Goal: Information Seeking & Learning: Compare options

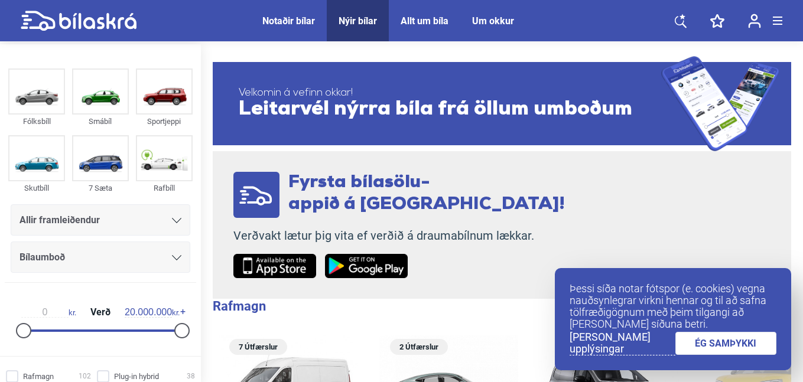
click at [703, 352] on link "ÉG SAMÞYKKI" at bounding box center [727, 343] width 102 height 23
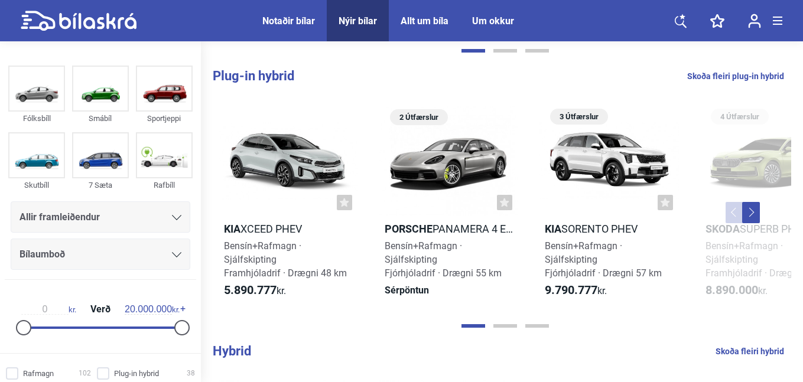
scroll to position [496, 0]
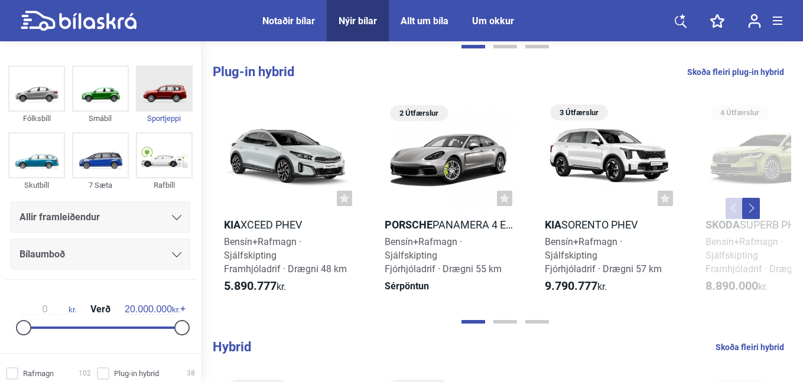
click at [142, 102] on img at bounding box center [164, 89] width 54 height 44
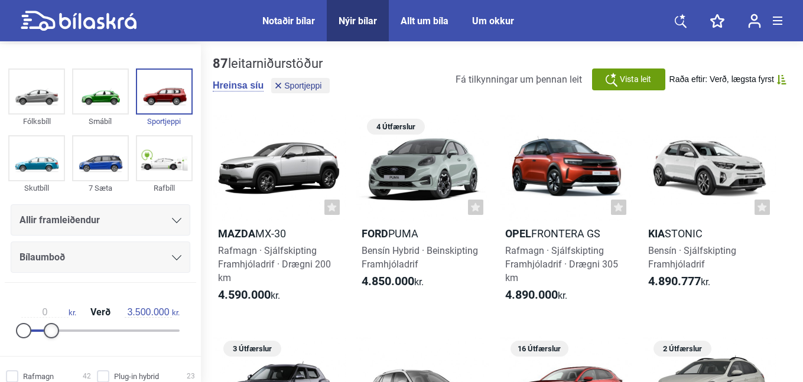
drag, startPoint x: 173, startPoint y: 329, endPoint x: 45, endPoint y: 338, distance: 128.6
click at [45, 338] on div "0 kr. Verð 3.500.000 kr." at bounding box center [100, 320] width 182 height 54
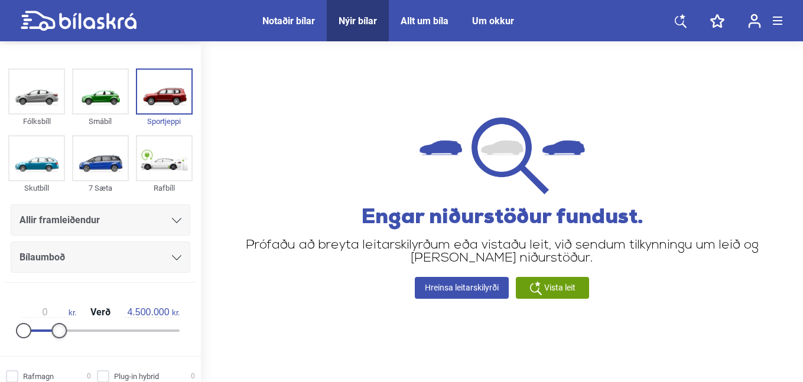
drag, startPoint x: 46, startPoint y: 336, endPoint x: 53, endPoint y: 332, distance: 7.7
click at [53, 332] on div at bounding box center [58, 330] width 15 height 15
click at [98, 94] on img at bounding box center [100, 92] width 54 height 44
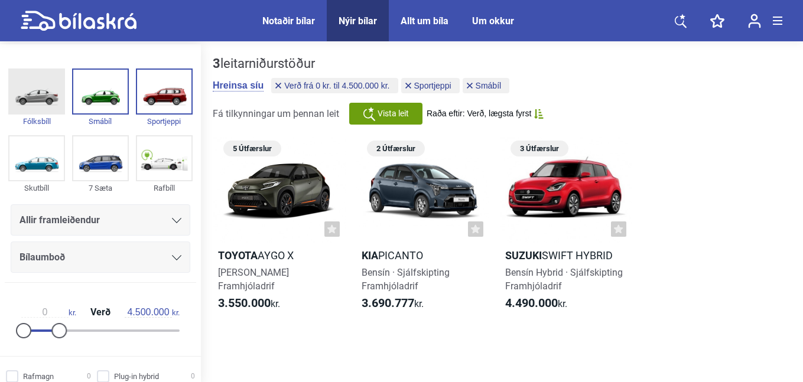
click at [37, 99] on img at bounding box center [36, 92] width 54 height 44
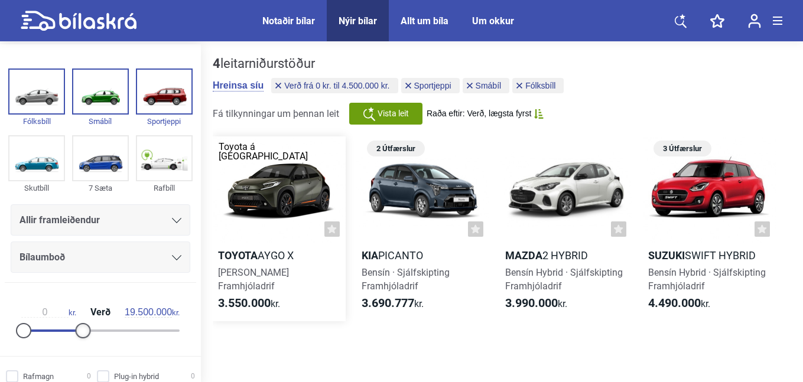
type input "20.000.000"
drag, startPoint x: 60, startPoint y: 329, endPoint x: 318, endPoint y: 323, distance: 258.4
click at [318, 323] on div "Fólksbíll Smábíl Sportjeppi Skutbíll 7 Sæta Rafbíll Allir framleiðendur Bílaumb…" at bounding box center [401, 214] width 803 height 341
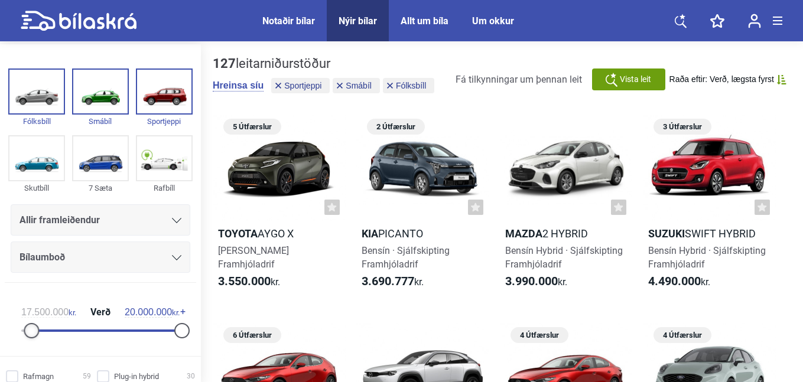
type input "19.500.000"
drag, startPoint x: 18, startPoint y: 332, endPoint x: 267, endPoint y: 333, distance: 248.9
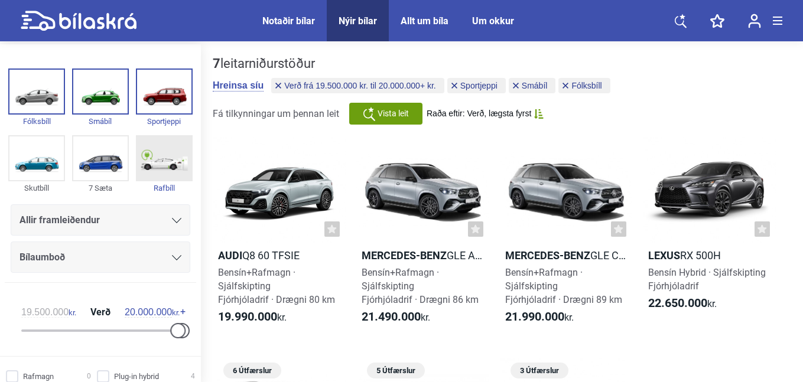
click at [155, 148] on img at bounding box center [164, 159] width 54 height 44
checkbox input "true"
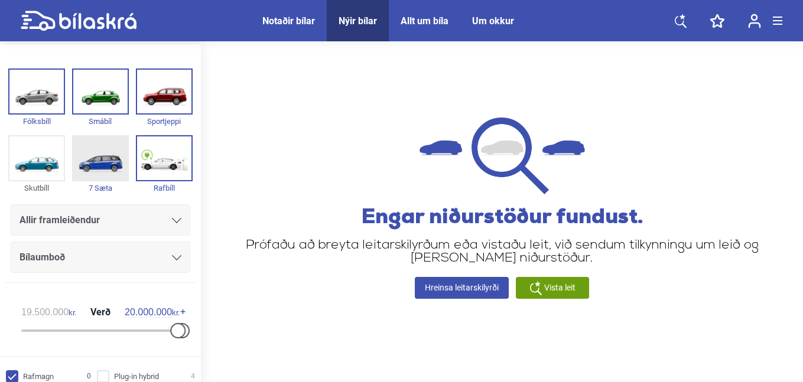
click at [107, 158] on img at bounding box center [100, 159] width 54 height 44
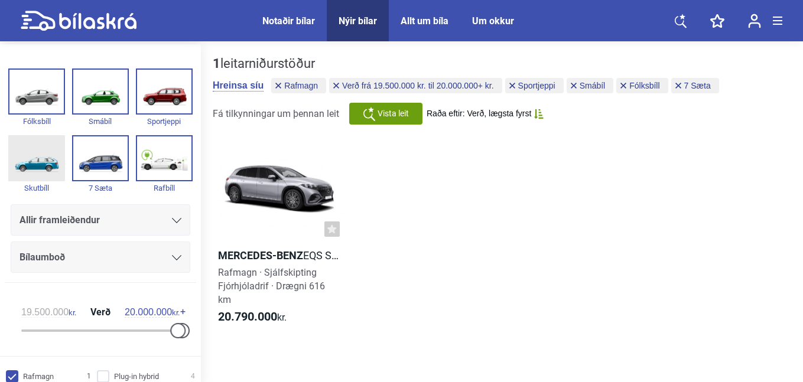
click at [38, 156] on img at bounding box center [36, 159] width 54 height 44
